Goal: Task Accomplishment & Management: Use online tool/utility

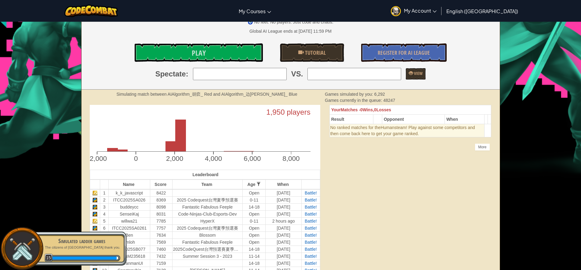
scroll to position [153, 0]
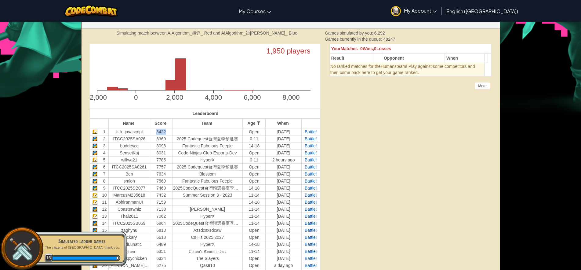
drag, startPoint x: 156, startPoint y: 133, endPoint x: 166, endPoint y: 133, distance: 9.5
click at [166, 133] on td "8422" at bounding box center [161, 131] width 22 height 7
click at [309, 130] on span "Battle!" at bounding box center [311, 131] width 12 height 5
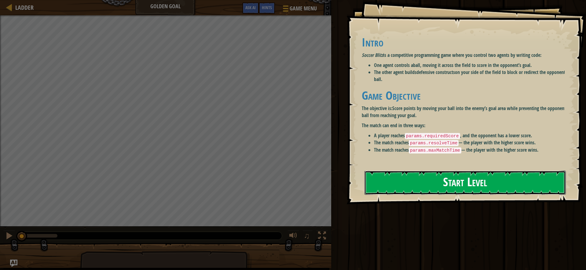
click at [419, 183] on button "Start Level" at bounding box center [464, 182] width 201 height 24
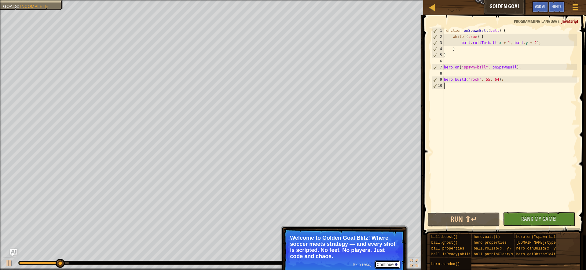
click at [386, 265] on button "Continue" at bounding box center [387, 264] width 25 height 8
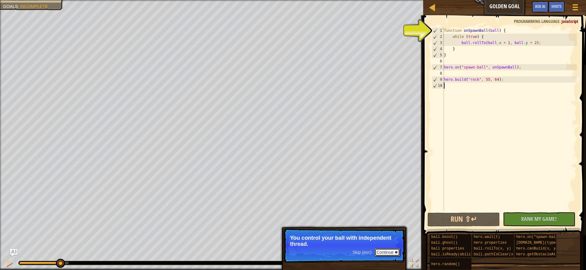
click at [381, 252] on button "Continue" at bounding box center [387, 252] width 25 height 8
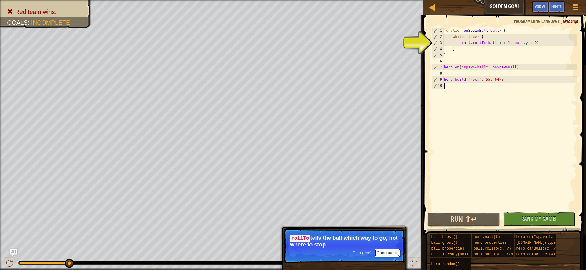
click at [381, 252] on button "Continue" at bounding box center [387, 253] width 25 height 8
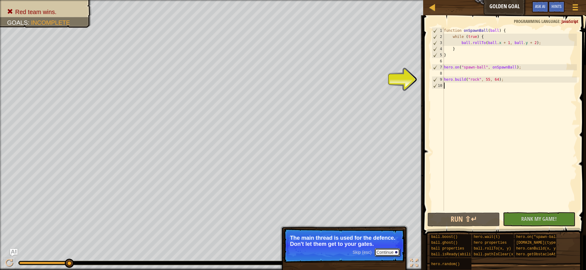
click at [381, 252] on button "Continue" at bounding box center [387, 252] width 25 height 8
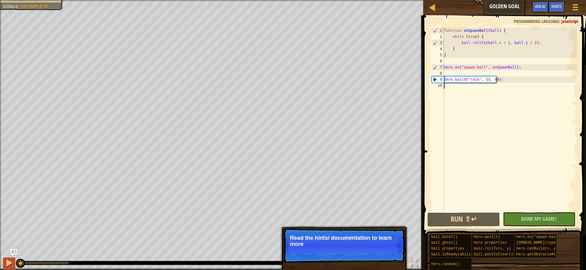
drag, startPoint x: 20, startPoint y: 263, endPoint x: 11, endPoint y: 264, distance: 9.2
click at [11, 264] on div at bounding box center [9, 263] width 8 height 8
click at [8, 263] on div at bounding box center [9, 263] width 8 height 8
click at [389, 253] on button "Continue" at bounding box center [387, 252] width 25 height 8
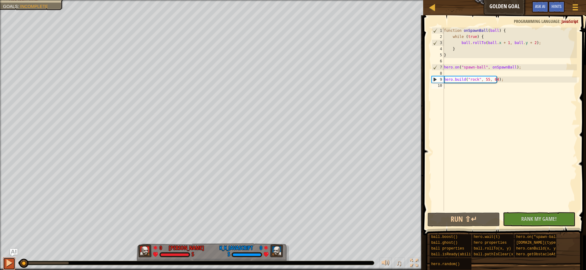
click at [9, 262] on div at bounding box center [9, 263] width 8 height 8
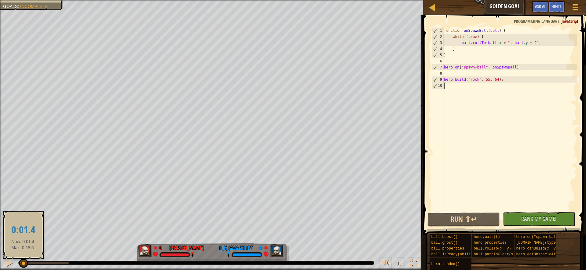
drag, startPoint x: 68, startPoint y: 262, endPoint x: 23, endPoint y: 258, distance: 45.1
click at [23, 258] on div at bounding box center [23, 262] width 9 height 9
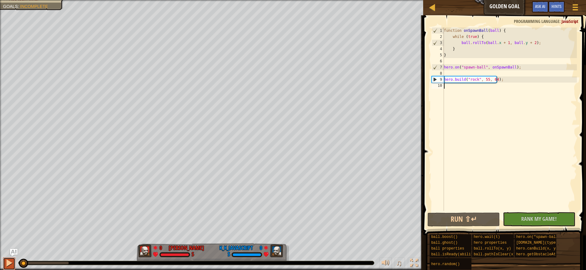
click at [11, 261] on div at bounding box center [9, 263] width 8 height 8
drag, startPoint x: 24, startPoint y: 261, endPoint x: 0, endPoint y: 264, distance: 24.3
click at [6, 264] on div "♫" at bounding box center [211, 261] width 423 height 18
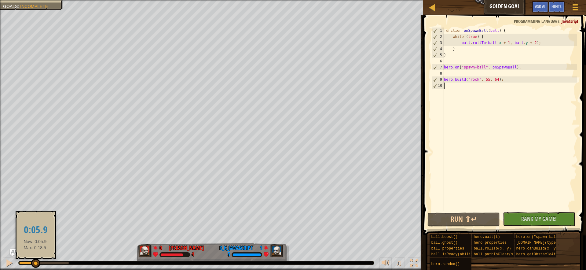
drag, startPoint x: 23, startPoint y: 263, endPoint x: 35, endPoint y: 264, distance: 12.6
click at [35, 264] on div at bounding box center [35, 262] width 9 height 9
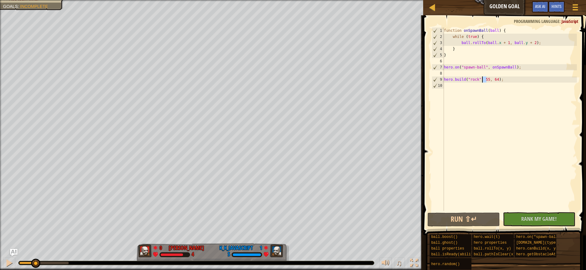
drag, startPoint x: 486, startPoint y: 78, endPoint x: 482, endPoint y: 78, distance: 4.0
click at [482, 78] on div "function onSpawnBall ( ball ) { while ( true ) { ball . rollTo ( ball . x + 1 ,…" at bounding box center [510, 125] width 134 height 196
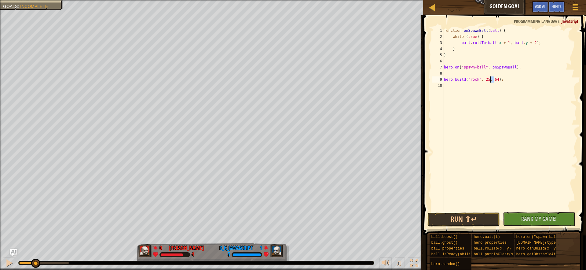
drag, startPoint x: 494, startPoint y: 77, endPoint x: 490, endPoint y: 77, distance: 3.7
click at [490, 77] on div "function onSpawnBall ( ball ) { while ( true ) { ball . rollTo ( ball . x + 1 ,…" at bounding box center [510, 125] width 134 height 196
click at [477, 219] on button "Run ⇧↵" at bounding box center [463, 219] width 72 height 14
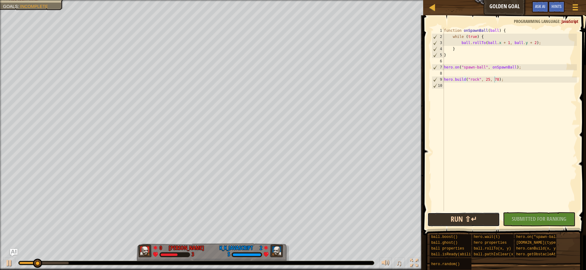
click at [484, 217] on button "Run ⇧↵" at bounding box center [463, 219] width 72 height 14
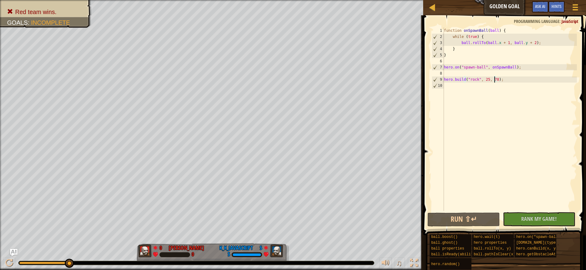
drag, startPoint x: 60, startPoint y: 262, endPoint x: 81, endPoint y: 266, distance: 21.9
click at [81, 266] on div "♫" at bounding box center [211, 261] width 423 height 18
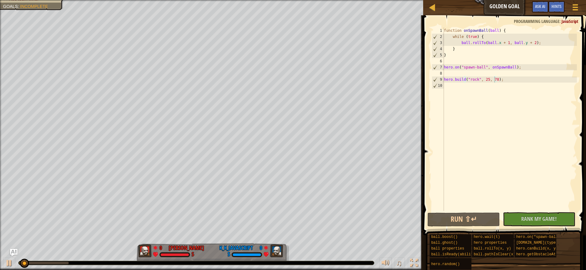
drag, startPoint x: 33, startPoint y: 258, endPoint x: 2, endPoint y: 258, distance: 30.9
click at [2, 258] on div "♫" at bounding box center [211, 261] width 423 height 18
click at [10, 263] on div at bounding box center [9, 263] width 8 height 8
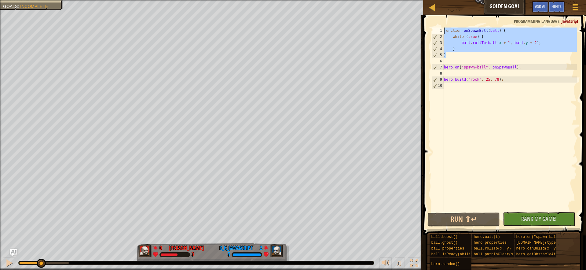
drag, startPoint x: 487, startPoint y: 57, endPoint x: 428, endPoint y: 26, distance: 66.7
click at [428, 26] on div "[DOMAIN_NAME]("rock", 25, 78); 1 2 3 4 5 6 7 8 9 10 function onSpawnBall ( ball…" at bounding box center [503, 137] width 165 height 238
type textarea "function onSpawnBall(ball) { while (true) {"
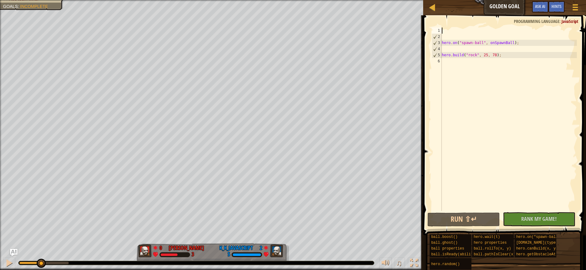
scroll to position [3, 0]
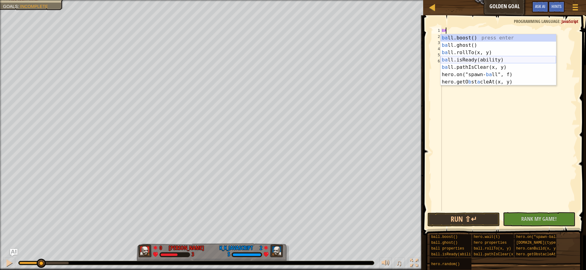
click at [487, 54] on div "ba ll.boost() press enter ba ll.ghost() press enter ba ll.rollTo(x, y) press en…" at bounding box center [498, 67] width 115 height 66
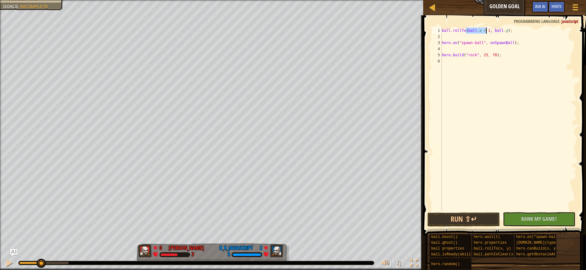
click at [479, 30] on div "ball . rollTo ( ball . x + 1 , ball . y ) ; hero . on ( "spawn-ball" , onSpawnB…" at bounding box center [509, 118] width 136 height 183
drag, startPoint x: 502, startPoint y: 31, endPoint x: 489, endPoint y: 31, distance: 12.5
click at [489, 31] on div "ball . rollTo ( ball . x + 1 , ball . y ) ; hero . on ( "spawn-ball" , onSpawnB…" at bounding box center [509, 125] width 136 height 196
click at [547, 220] on span "Rank My Game!" at bounding box center [538, 219] width 35 height 8
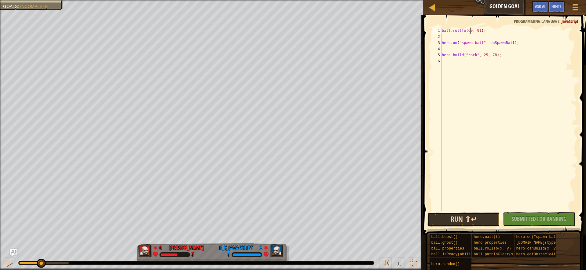
click at [484, 216] on button "Run ⇧↵" at bounding box center [463, 219] width 72 height 14
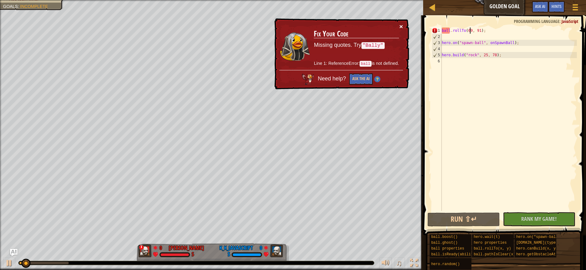
click at [402, 24] on button "×" at bounding box center [401, 26] width 4 height 6
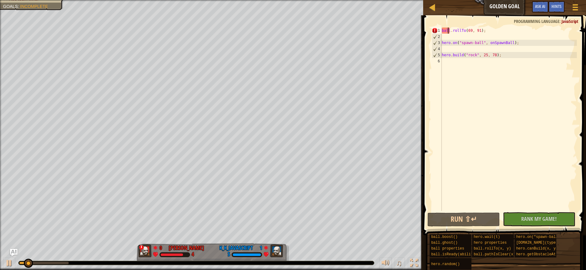
click at [448, 30] on div "ball . rollTo ( 69 , 91 ) ; hero . on ( "spawn-ball" , onSpawnBall ) ; hero . b…" at bounding box center [509, 125] width 136 height 196
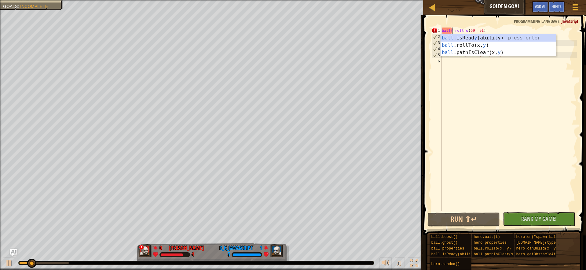
scroll to position [3, 1]
type textarea "ball.rollTo(69, 91);"
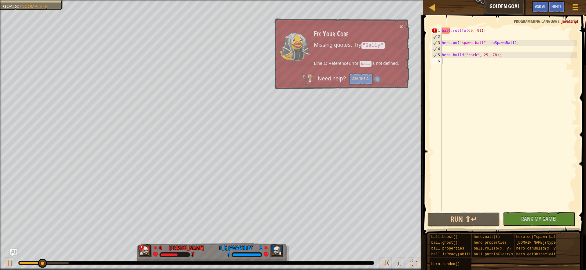
click at [466, 107] on div "ball . rollTo ( 69 , 91 ) ; hero . on ( "spawn-ball" , onSpawnBall ) ; hero . b…" at bounding box center [509, 125] width 136 height 196
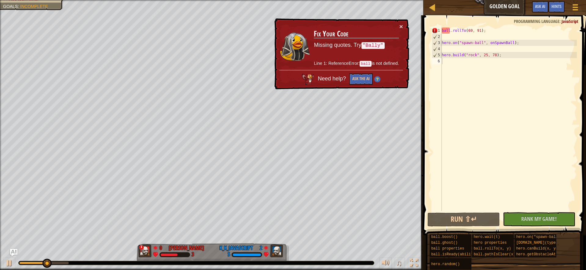
drag, startPoint x: 364, startPoint y: 44, endPoint x: 383, endPoint y: 47, distance: 19.2
click at [382, 47] on p "Missing quotes. Try "Bally"" at bounding box center [356, 45] width 85 height 9
click at [400, 25] on button "×" at bounding box center [401, 26] width 4 height 6
click at [448, 29] on div "ball . rollTo ( 69 , 91 ) ; hero . on ( "spawn-ball" , onSpawnBall ) ; hero . b…" at bounding box center [509, 125] width 136 height 196
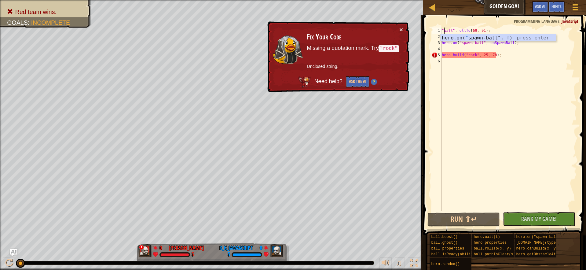
scroll to position [3, 0]
click at [457, 31] on div "ball . rollTo ( 69 , 91 ) ; hero . on ( "spawn-ball" , onSpawnBall ) ; hero . b…" at bounding box center [509, 125] width 136 height 196
click at [483, 29] on div "ball . rollTo ( 69 , 91 ) ; hero . on ( "spawn-ball" , onSpawnBall ) ; hero . b…" at bounding box center [509, 125] width 136 height 196
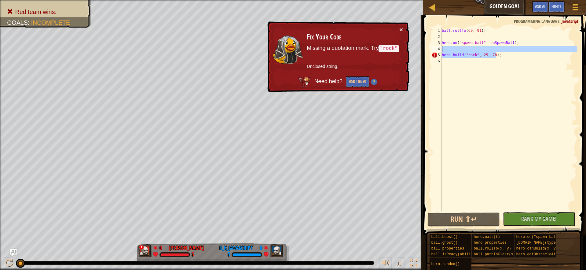
drag, startPoint x: 506, startPoint y: 57, endPoint x: 435, endPoint y: 47, distance: 71.8
click at [435, 47] on div "ball.rollTo(69, 91); 1 2 3 4 5 6 ball . rollTo ( 69 , 91 ) ; hero . on ( "spawn…" at bounding box center [503, 118] width 146 height 183
type textarea "[DOMAIN_NAME]("rock", 25, 78);"
click at [455, 46] on div "ball . rollTo ( 69 , 91 ) ; hero . on ( "spawn-ball" , onSpawnBall ) ; hero . b…" at bounding box center [509, 118] width 136 height 183
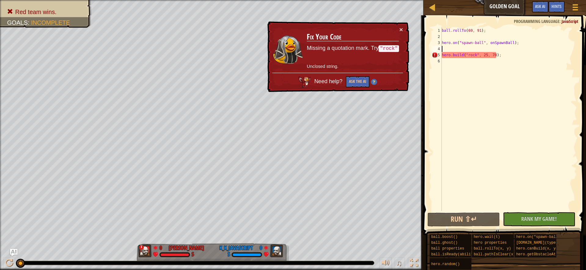
click at [442, 31] on div "ball . rollTo ( 69 , 91 ) ; hero . on ( "spawn-ball" , onSpawnBall ) ; hero . b…" at bounding box center [509, 125] width 136 height 196
type textarea "ball.rollTo(69, 91);"
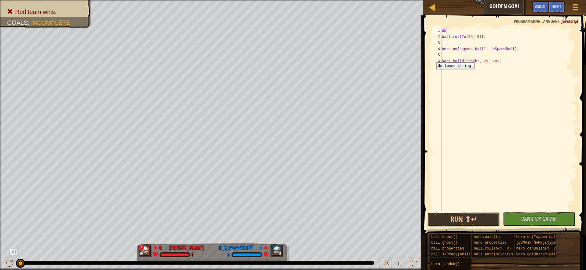
type textarea "W"
type textarea "w"
type textarea "whileTrue:"
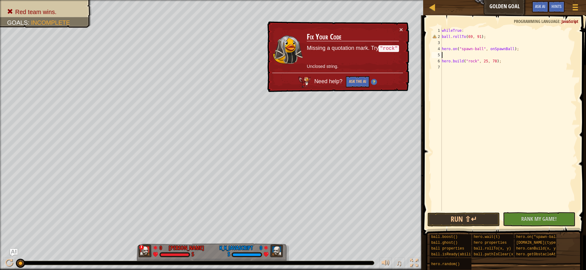
click at [460, 56] on div "whileTrue : ball . rollTo ( 69 , 91 ) ; hero . on ( "spawn-ball" , onSpawnBall …" at bounding box center [509, 125] width 136 height 196
type textarea "("
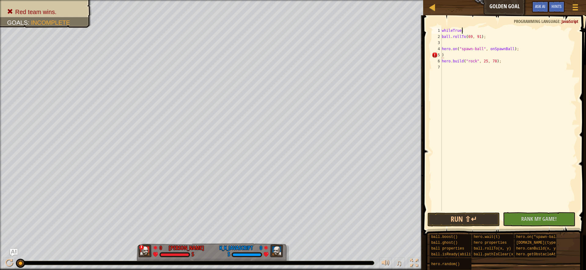
click at [475, 31] on div "whileTrue : ball . rollTo ( 69 , 91 ) ; hero . on ( "spawn-ball" , onSpawnBall …" at bounding box center [509, 125] width 136 height 196
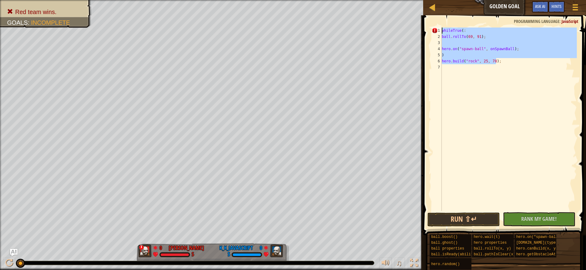
drag, startPoint x: 507, startPoint y: 62, endPoint x: 407, endPoint y: 0, distance: 118.3
click at [407, 0] on html "Ladder Golden Goal Game Menu Done Hints Ask AI 1 הההההההההההההההההההההההההההההה…" at bounding box center [293, 0] width 586 height 0
type textarea "whileTrue(: ball.rollTo(69, 91);"
click at [459, 104] on div "whileTrue ( : ball . rollTo ( 69 , 91 ) ; hero . on ( "spawn-ball" , onSpawnBal…" at bounding box center [509, 125] width 136 height 196
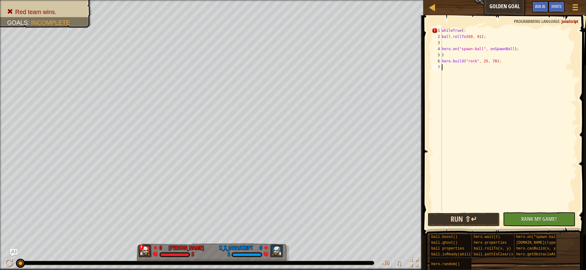
click at [483, 217] on button "Run ⇧↵" at bounding box center [463, 219] width 72 height 14
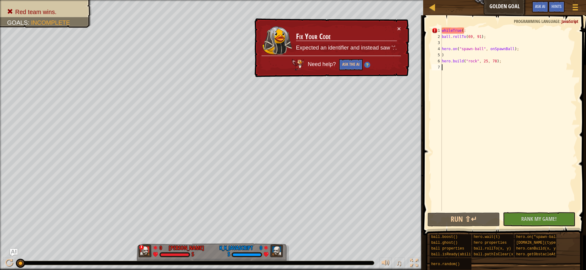
click at [461, 29] on div "whileTrue ( : ball . rollTo ( 69 , 91 ) ; hero . on ( "spawn-ball" , onSpawnBal…" at bounding box center [509, 125] width 136 height 196
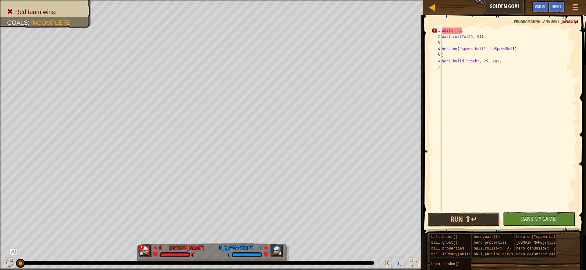
click at [459, 212] on span at bounding box center [505, 117] width 168 height 238
click at [457, 224] on button "Run ⇧↵" at bounding box center [463, 219] width 72 height 14
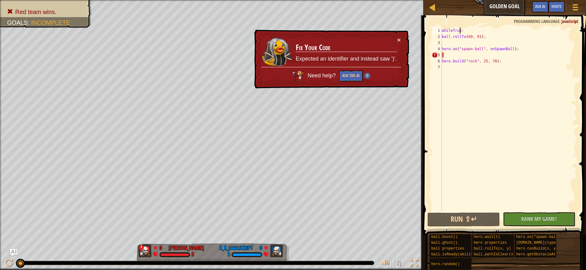
click at [448, 57] on div "whileTrue : ball . rollTo ( 69 , 91 ) ; hero . on ( "spawn-ball" , onSpawnBall …" at bounding box center [509, 125] width 136 height 196
type textarea ")"
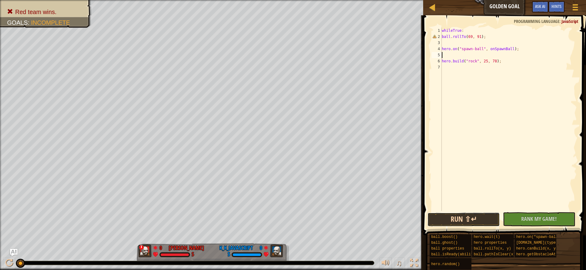
click at [470, 221] on button "Run ⇧↵" at bounding box center [463, 219] width 72 height 14
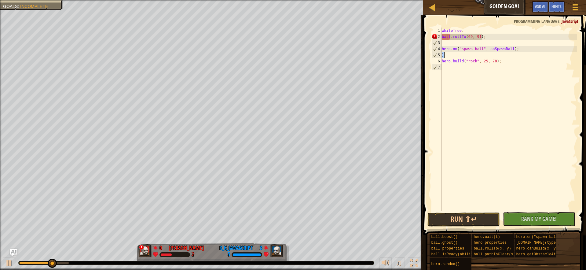
type textarea "whileTrue:"
type textarea "("
type textarea "whilteTrue"
type textarea "while"
type textarea "WH"
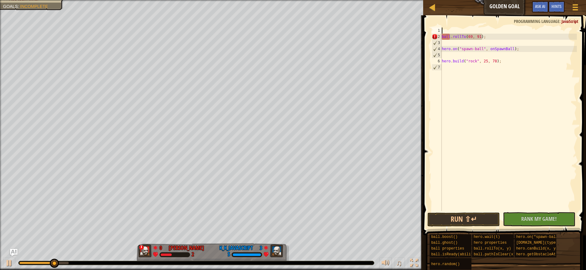
type textarea "WHIEL"
type textarea "BA"
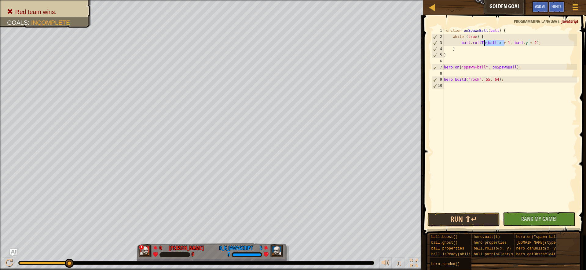
drag, startPoint x: 505, startPoint y: 42, endPoint x: 484, endPoint y: 42, distance: 20.2
click at [484, 42] on div "function onSpawnBall ( ball ) { while ( true ) { ball . rollTo ( ball . x + 1 ,…" at bounding box center [510, 125] width 134 height 196
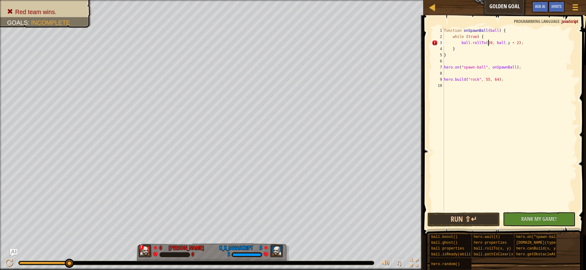
scroll to position [3, 4]
drag, startPoint x: 512, startPoint y: 42, endPoint x: 493, endPoint y: 44, distance: 19.0
click at [493, 44] on div "function onSpawnBall ( ball ) { while ( true ) { ball . rollTo ( 69 , ball . y …" at bounding box center [510, 125] width 134 height 196
type textarea "ball.rollTo(69, 91);"
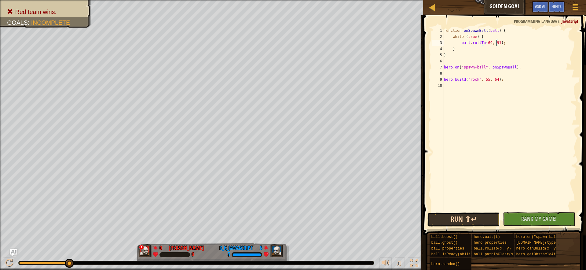
click at [472, 218] on button "Run ⇧↵" at bounding box center [463, 219] width 72 height 14
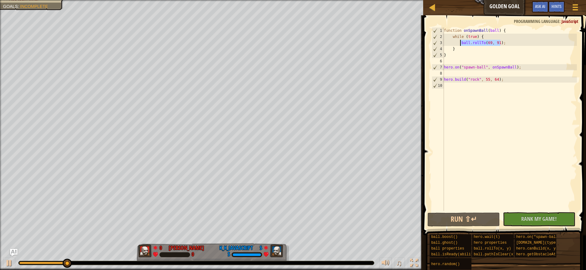
drag, startPoint x: 505, startPoint y: 44, endPoint x: 460, endPoint y: 42, distance: 44.7
click at [460, 42] on div "function onSpawnBall ( ball ) { while ( true ) { ball . rollTo ( 69 , 91 ) ; } …" at bounding box center [510, 125] width 134 height 196
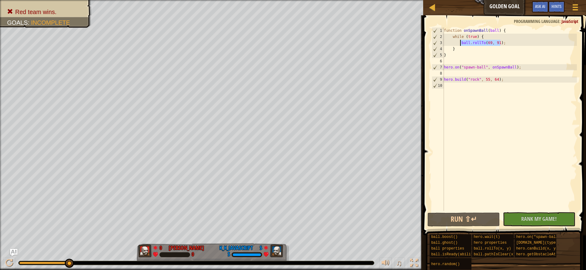
click at [503, 43] on div "function onSpawnBall ( ball ) { while ( true ) { ball . rollTo ( 69 , 91 ) ; } …" at bounding box center [510, 118] width 134 height 183
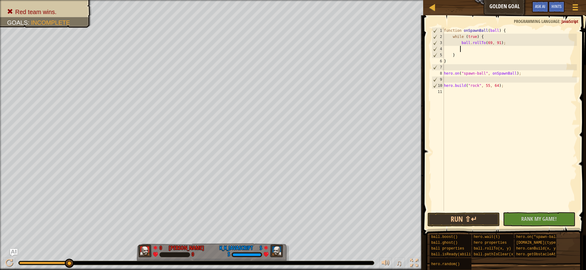
paste textarea "ball.rollTo(69, 91);"
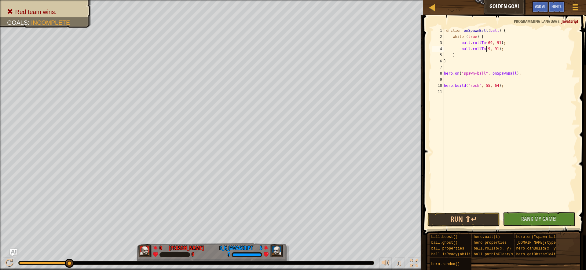
scroll to position [3, 4]
drag, startPoint x: 500, startPoint y: 86, endPoint x: 440, endPoint y: 86, distance: 59.6
click at [440, 86] on div "ball.rollTo(91, 91); 1 2 3 4 5 6 7 8 9 10 11 function onSpawnBall ( ball ) { wh…" at bounding box center [503, 118] width 146 height 183
click at [444, 32] on div "function onSpawnBall ( ball ) { while ( true ) { ball . rollTo ( 69 , 91 ) ; ba…" at bounding box center [510, 125] width 134 height 196
type textarea "while (true) {"
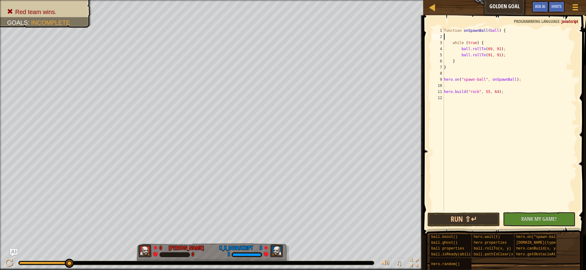
scroll to position [3, 0]
paste textarea "[DOMAIN_NAME]("rock", 55, 64);"
click at [481, 217] on button "Run ⇧↵" at bounding box center [463, 219] width 72 height 14
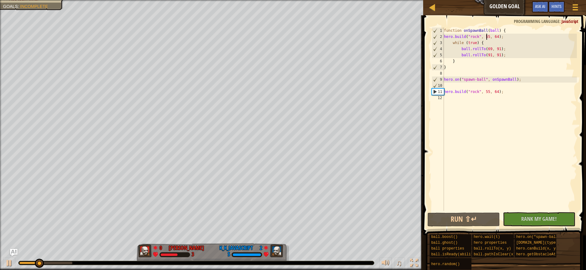
click at [485, 35] on div "function onSpawnBall ( ball ) { hero . build ( "rock" , 55 , 64 ) ; while ( tru…" at bounding box center [510, 125] width 134 height 196
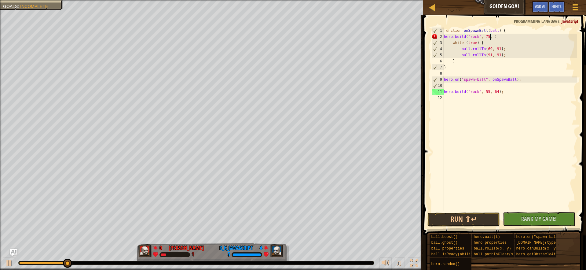
scroll to position [3, 4]
type textarea "[DOMAIN_NAME]("rock", 75, 80);"
click at [475, 213] on button "Run ⇧↵" at bounding box center [463, 219] width 72 height 14
click at [533, 151] on div "function onSpawnBall ( ball ) { hero . build ( "rock" , 75 , 80 ) ; while ( tru…" at bounding box center [510, 125] width 134 height 196
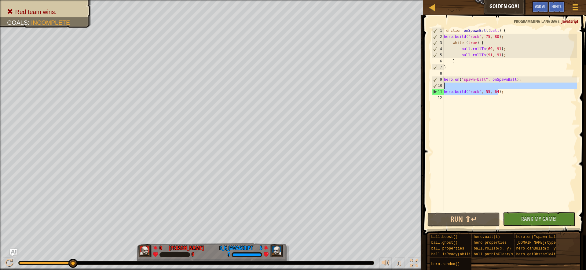
drag, startPoint x: 501, startPoint y: 92, endPoint x: 433, endPoint y: 83, distance: 68.0
click at [433, 83] on div "1 2 3 4 5 6 7 8 9 10 11 12 function onSpawnBall ( ball ) { hero . build ( "rock…" at bounding box center [503, 118] width 146 height 183
type textarea "[DOMAIN_NAME]("rock", 55, 64);"
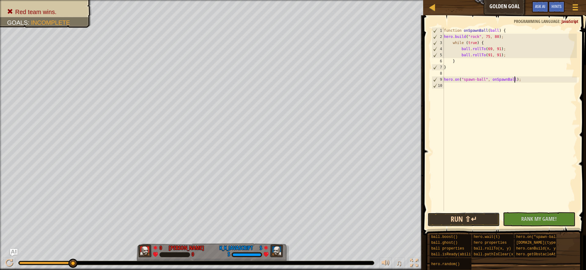
click at [463, 222] on button "Run ⇧↵" at bounding box center [463, 219] width 72 height 14
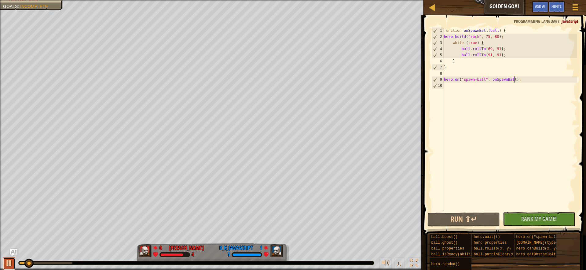
click at [9, 259] on div at bounding box center [9, 263] width 8 height 8
drag, startPoint x: 501, startPoint y: 37, endPoint x: 439, endPoint y: 37, distance: 61.4
click at [439, 37] on div "hero.on("spawn-ball", onSpawnBall); 1 2 3 4 5 6 7 8 9 10 function onSpawnBall (…" at bounding box center [503, 118] width 146 height 183
click at [460, 48] on div "function onSpawnBall ( ball ) { hero . build ( "rock" , 75 , 80 ) ; while ( tru…" at bounding box center [510, 125] width 134 height 196
type textarea "ball.rollTo(69, 91);"
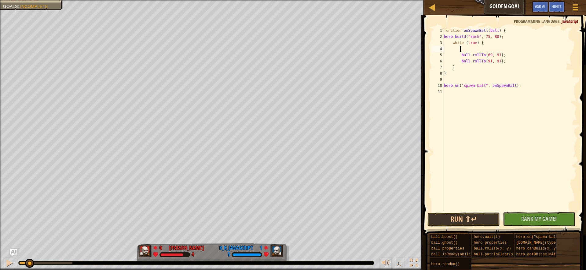
paste textarea "[DOMAIN_NAME]("rock", 75, 80);"
click at [470, 218] on button "Run ⇧↵" at bounding box center [463, 219] width 72 height 14
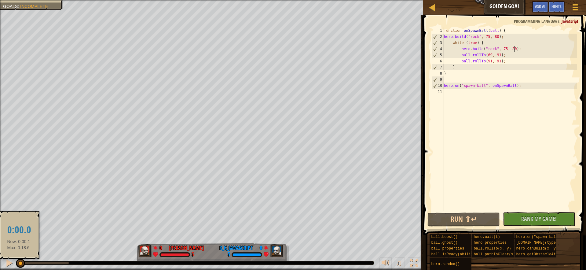
click at [19, 264] on div at bounding box center [19, 262] width 1 height 2
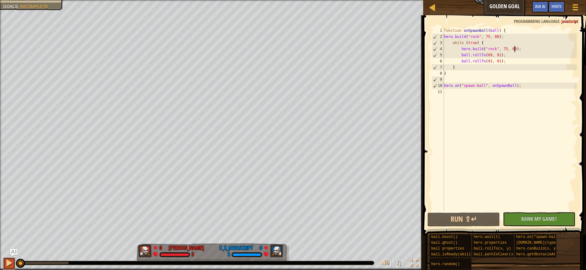
click at [9, 261] on div at bounding box center [9, 263] width 8 height 8
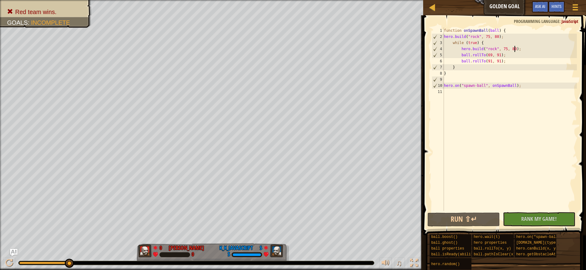
drag, startPoint x: 65, startPoint y: 262, endPoint x: 81, endPoint y: 260, distance: 16.1
click at [81, 260] on div "♫" at bounding box center [211, 261] width 423 height 18
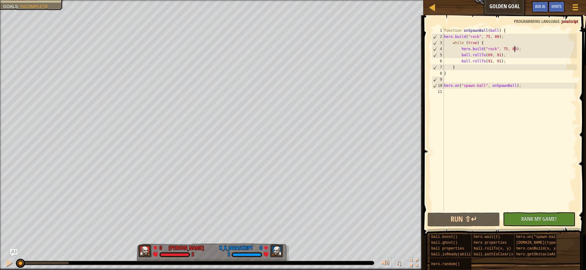
drag, startPoint x: 68, startPoint y: 262, endPoint x: 0, endPoint y: 244, distance: 70.8
click at [0, 0] on html "Ladder Golden Goal Game Menu Done Hints Ask AI 1 הההההההההההההההההההההההההההההה…" at bounding box center [293, 0] width 586 height 0
click at [8, 263] on div at bounding box center [9, 263] width 8 height 8
drag, startPoint x: 497, startPoint y: 37, endPoint x: 439, endPoint y: 33, distance: 57.6
click at [439, 33] on div "[DOMAIN_NAME]("rock", 75, 80); 1 2 3 4 5 6 7 8 9 10 11 function onSpawnBall ( b…" at bounding box center [503, 118] width 146 height 183
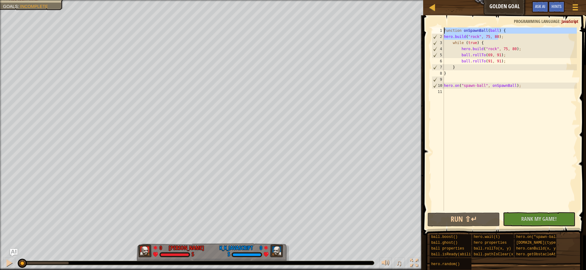
click at [439, 33] on div "1" at bounding box center [438, 30] width 12 height 6
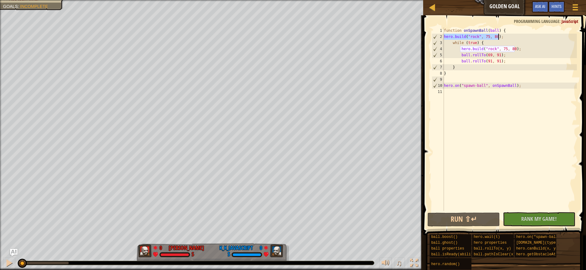
drag, startPoint x: 444, startPoint y: 36, endPoint x: 506, endPoint y: 35, distance: 61.4
click at [506, 35] on div "function onSpawnBall ( ball ) { hero . build ( "rock" , 75 , 80 ) ; while ( tru…" at bounding box center [510, 125] width 134 height 196
type textarea "[DOMAIN_NAME]("rock", 75, 80);"
click at [470, 93] on div "function onSpawnBall ( ball ) { hero . build ( "rock" , 75 , 80 ) ; while ( tru…" at bounding box center [510, 125] width 134 height 196
paste textarea "[DOMAIN_NAME]("rock", 75, 80);"
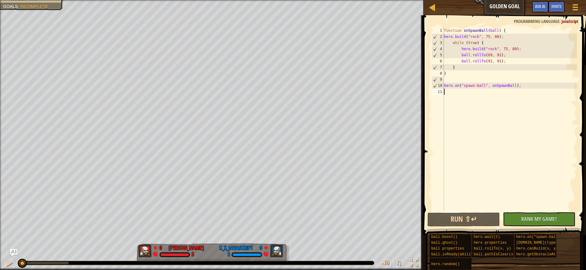
type textarea "[DOMAIN_NAME]("rock", 75, 80);"
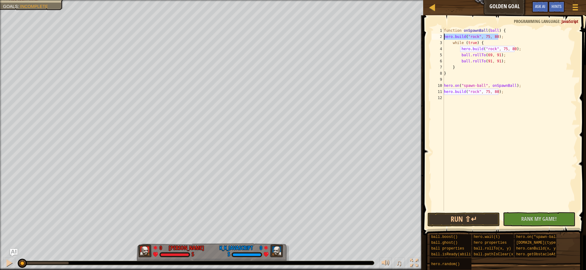
click at [418, 39] on div "Ladder Golden Goal Game Menu Done Hints Ask AI 1 הההההההההההההההההההההההההההההה…" at bounding box center [293, 135] width 586 height 270
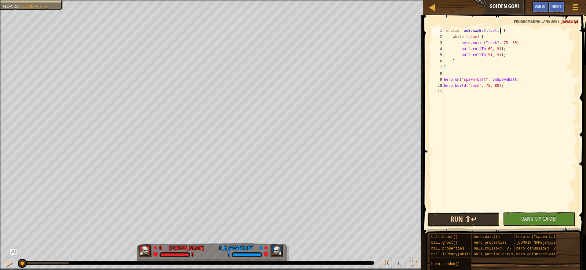
click at [483, 220] on button "Run ⇧↵" at bounding box center [463, 219] width 72 height 14
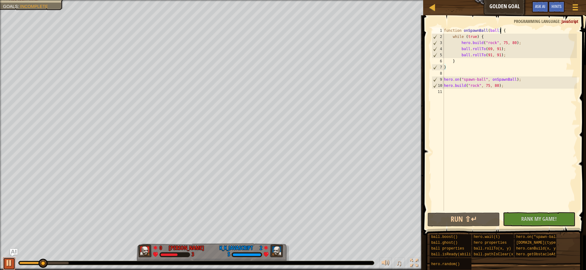
click at [11, 260] on div at bounding box center [9, 263] width 8 height 8
click at [5, 261] on div at bounding box center [9, 263] width 8 height 8
click at [8, 261] on div at bounding box center [9, 263] width 8 height 8
click at [8, 262] on div at bounding box center [9, 263] width 8 height 8
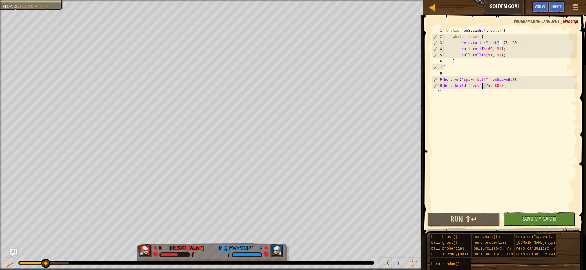
drag, startPoint x: 486, startPoint y: 84, endPoint x: 482, endPoint y: 84, distance: 4.0
click at [482, 84] on div "function onSpawnBall ( ball ) { while ( true ) { hero . build ( "rock" , 75 , 8…" at bounding box center [510, 125] width 134 height 196
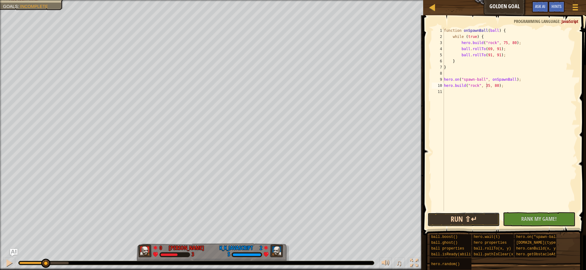
click at [482, 223] on button "Run ⇧↵" at bounding box center [463, 219] width 72 height 14
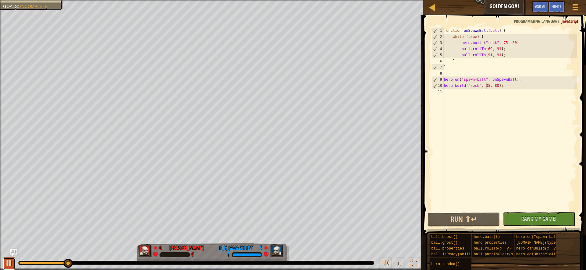
click at [10, 260] on div at bounding box center [9, 263] width 8 height 8
click at [5, 259] on button at bounding box center [9, 263] width 12 height 13
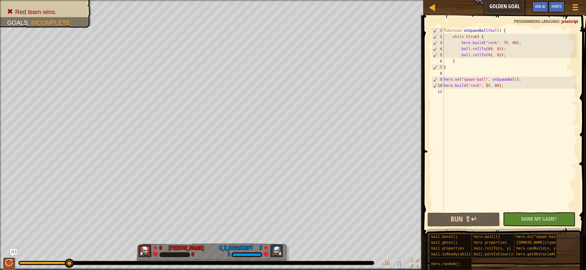
click at [5, 259] on button at bounding box center [9, 263] width 12 height 13
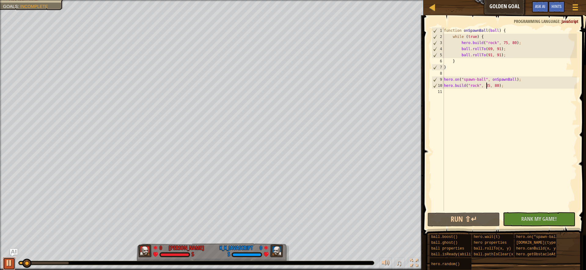
click at [9, 266] on div at bounding box center [9, 263] width 8 height 8
click at [14, 251] on img "Ask AI" at bounding box center [14, 252] width 8 height 8
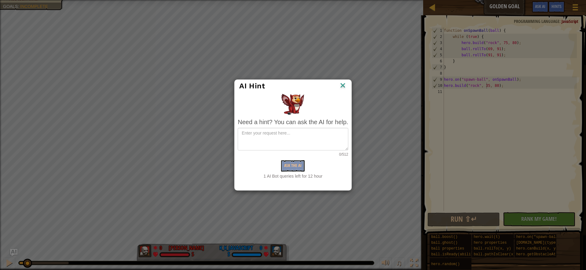
click at [294, 168] on div "Ask the AI" at bounding box center [293, 165] width 110 height 11
click at [341, 81] on div "AI Hint" at bounding box center [293, 86] width 116 height 13
click at [345, 83] on img at bounding box center [343, 85] width 8 height 9
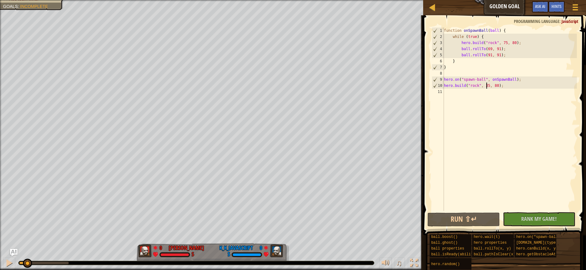
click at [506, 57] on div "function onSpawnBall ( ball ) { while ( true ) { hero . build ( "rock" , 75 , 8…" at bounding box center [510, 125] width 134 height 196
type textarea "ball.rollTo(91, 91);"
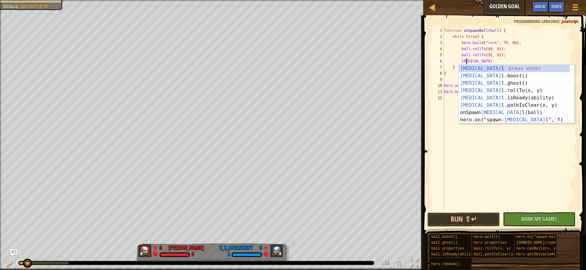
scroll to position [3, 2]
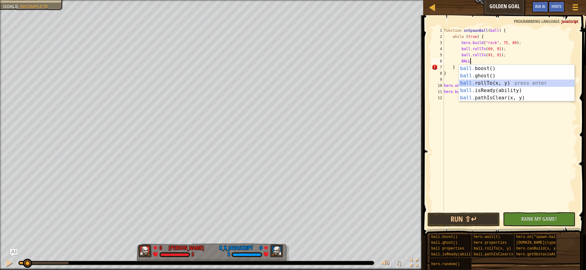
click at [473, 83] on div "ball. boost() press enter ball. ghost() press enter ball. rollTo(x, y) press en…" at bounding box center [516, 90] width 115 height 51
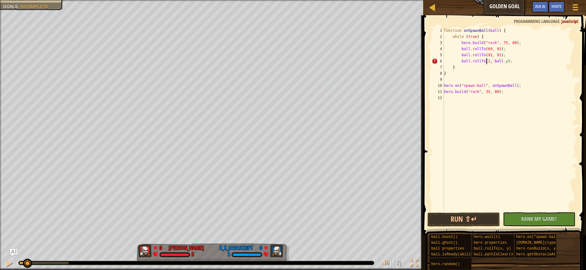
scroll to position [3, 4]
type textarea "ball.rollTo(117, 87);"
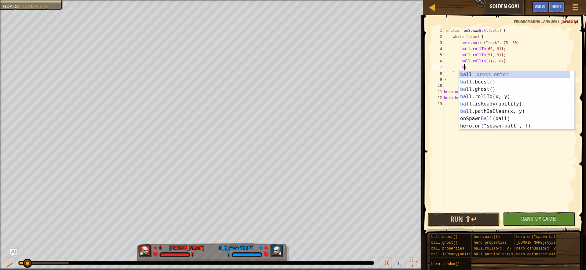
type textarea "[MEDICAL_DATA]"
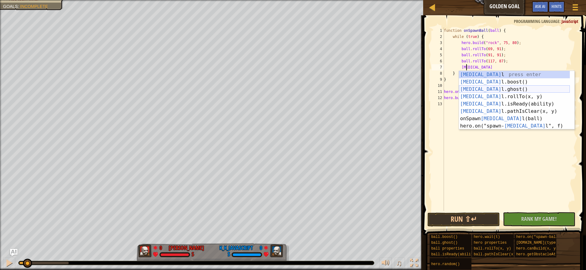
click at [490, 89] on div "[MEDICAL_DATA] l press enter [MEDICAL_DATA] l.boost() press enter [MEDICAL_DATA…" at bounding box center [514, 107] width 111 height 73
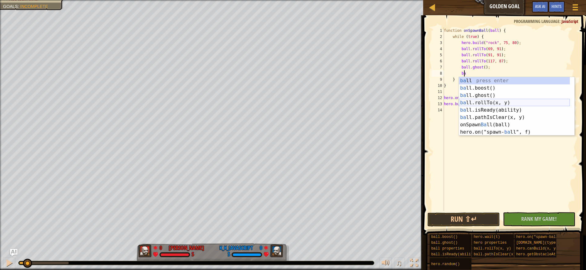
click at [495, 105] on div "ba ll press enter ba ll.boost() press enter ba ll.ghost() press enter ba ll.rol…" at bounding box center [514, 113] width 111 height 73
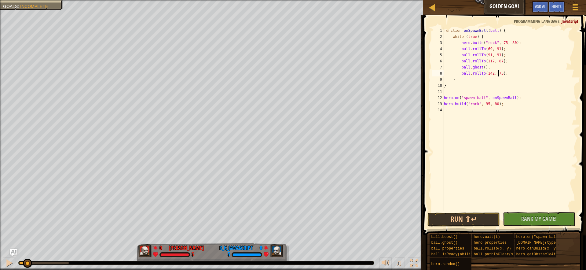
scroll to position [3, 5]
click at [445, 216] on button "Run ⇧↵" at bounding box center [463, 219] width 72 height 14
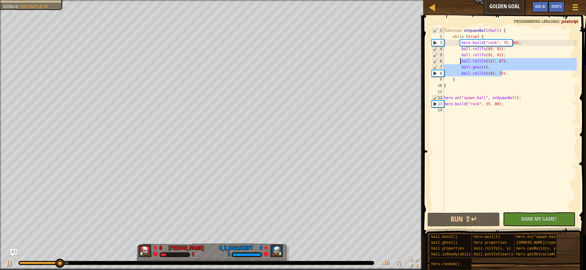
drag, startPoint x: 507, startPoint y: 76, endPoint x: 460, endPoint y: 61, distance: 50.0
click at [460, 61] on div "function onSpawnBall ( ball ) { while ( true ) { hero . build ( "rock" , 75 , 8…" at bounding box center [510, 125] width 134 height 196
type textarea "ball.rollTo(117, 87); ball.ghost();"
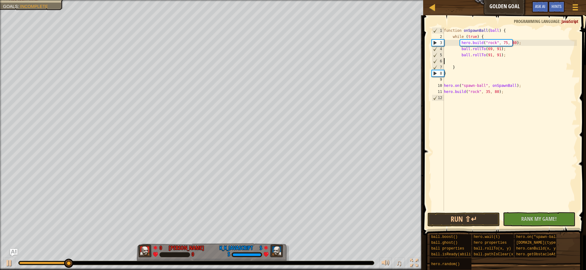
scroll to position [3, 0]
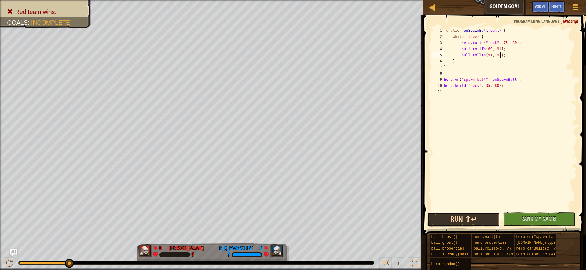
click at [472, 218] on button "Run ⇧↵" at bounding box center [463, 219] width 72 height 14
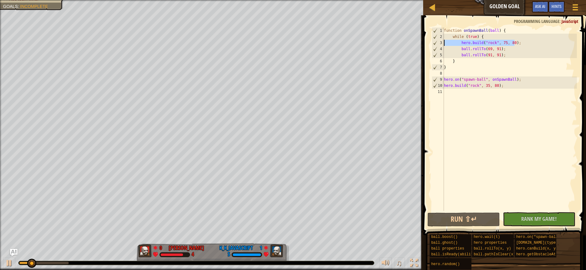
drag, startPoint x: 519, startPoint y: 46, endPoint x: 437, endPoint y: 42, distance: 82.0
click at [437, 42] on div "ball.rollTo(91, 91); 1 2 3 4 5 6 7 8 9 10 11 function onSpawnBall ( ball ) { wh…" at bounding box center [503, 118] width 146 height 183
type textarea "[DOMAIN_NAME]("rock", 75, 80);"
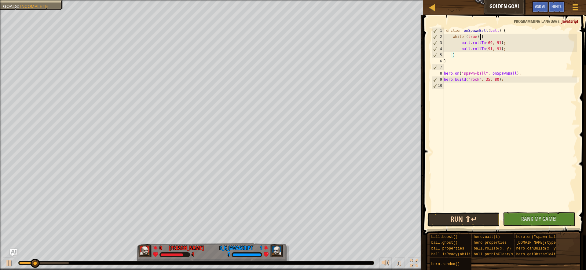
click at [472, 225] on button "Run ⇧↵" at bounding box center [463, 219] width 72 height 14
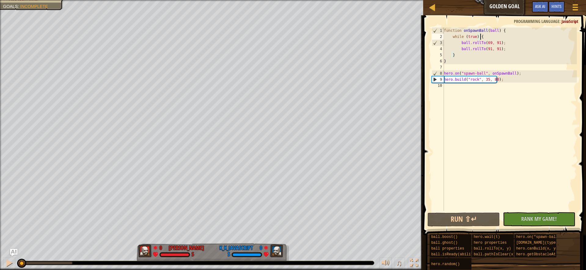
drag, startPoint x: 35, startPoint y: 262, endPoint x: 21, endPoint y: 255, distance: 15.9
click at [21, 255] on div "♫" at bounding box center [211, 261] width 423 height 18
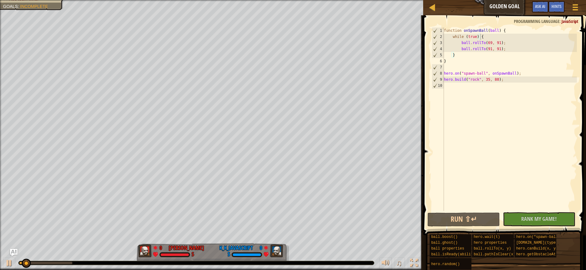
click at [23, 255] on div "♫" at bounding box center [211, 261] width 423 height 18
click at [9, 261] on div at bounding box center [9, 263] width 8 height 8
click at [497, 43] on div "function onSpawnBall ( ball ) { while ( true ) { ball . rollTo ( 69 , 91 ) ; ba…" at bounding box center [510, 125] width 134 height 196
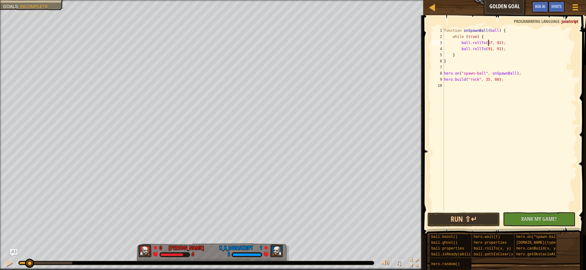
scroll to position [3, 4]
click at [474, 217] on button "Run ⇧↵" at bounding box center [463, 219] width 72 height 14
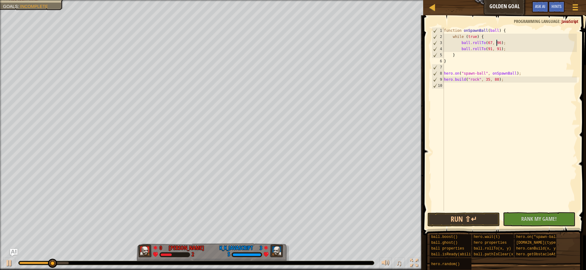
scroll to position [3, 4]
type textarea "ball.rollTo(68, 96);"
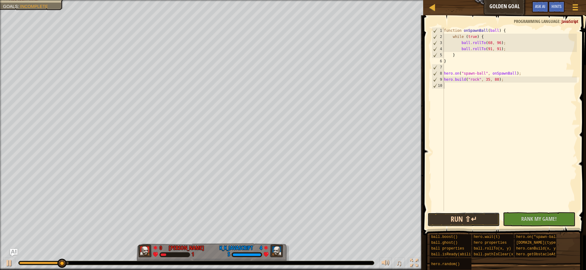
click at [430, 215] on button "Run ⇧↵" at bounding box center [463, 219] width 72 height 14
click at [506, 50] on div "function onSpawnBall ( ball ) { while ( true ) { ball . rollTo ( 68 , 96 ) ; ba…" at bounding box center [510, 125] width 134 height 196
type textarea "ball.rollTo(91, 91);"
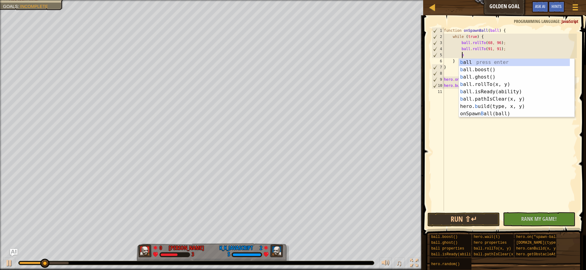
type textarea "ba"
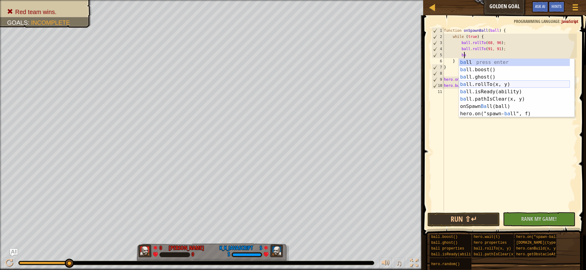
scroll to position [0, 0]
